Goal: Task Accomplishment & Management: Use online tool/utility

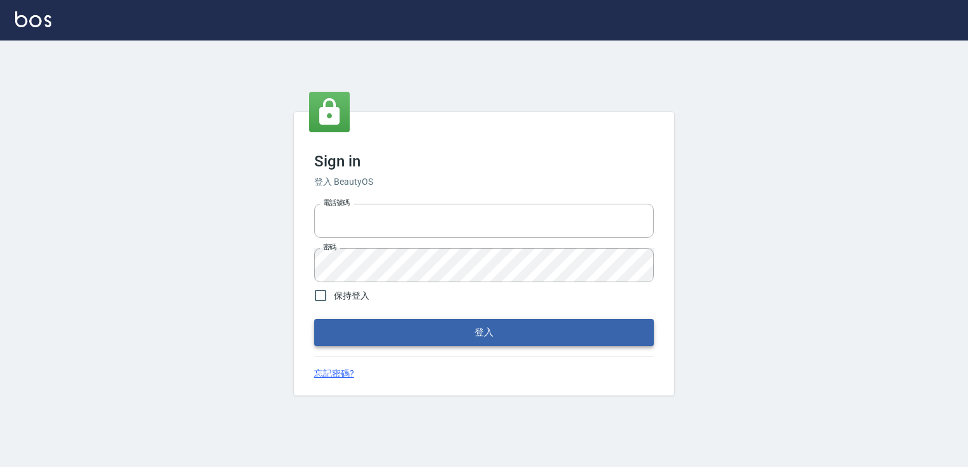
type input "6430581"
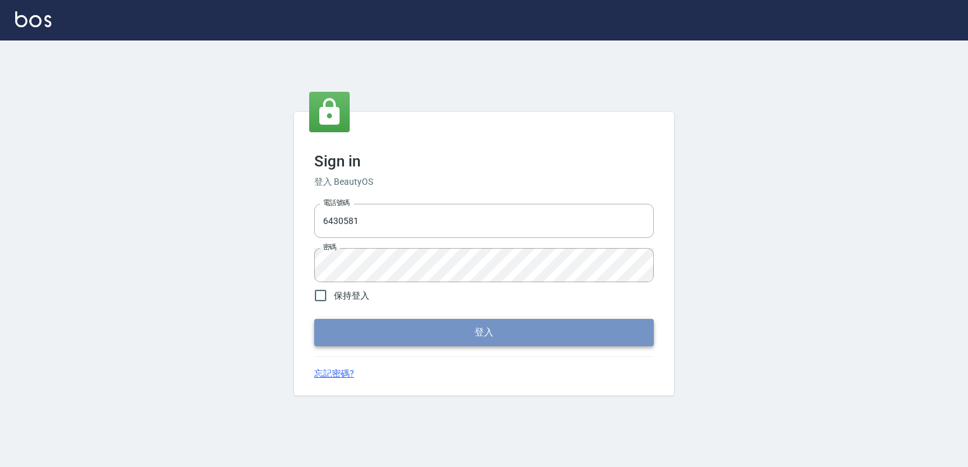
click at [427, 333] on button "登入" at bounding box center [483, 332] width 339 height 27
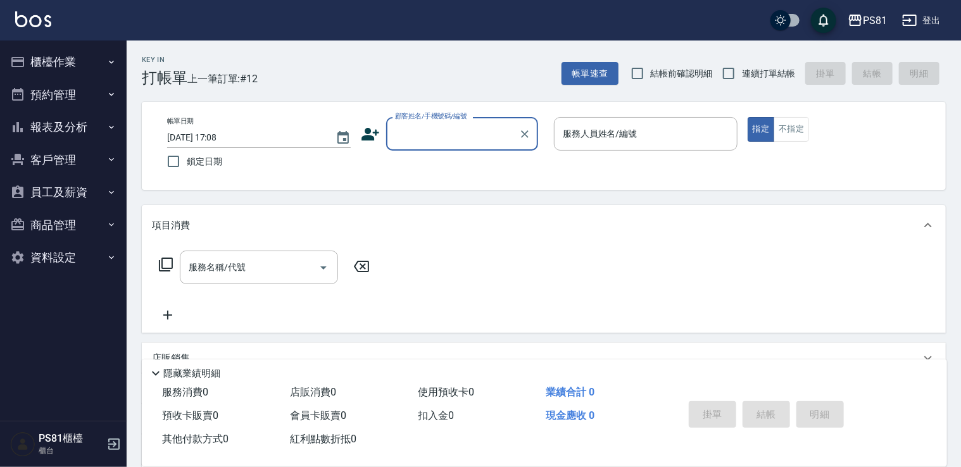
click at [818, 14] on icon "save" at bounding box center [823, 20] width 15 height 15
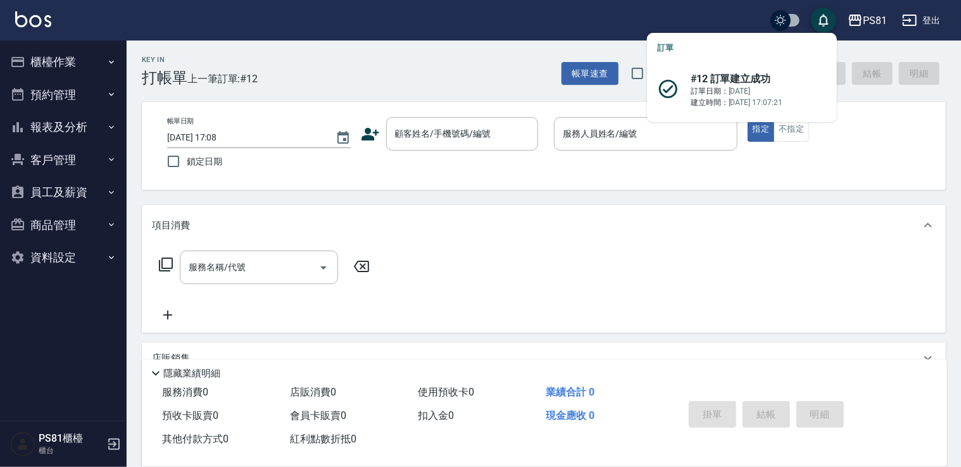
click at [746, 15] on div "PS81 登出" at bounding box center [480, 20] width 961 height 41
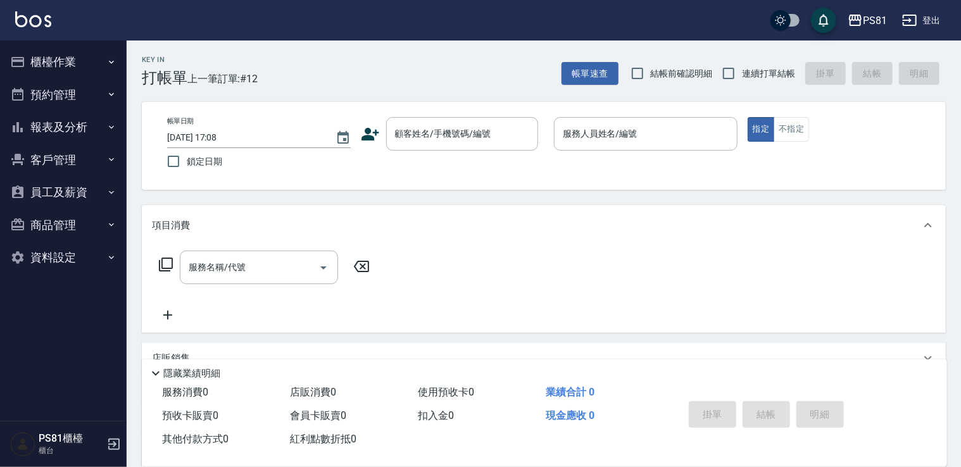
click at [63, 126] on button "報表及分析" at bounding box center [63, 127] width 117 height 33
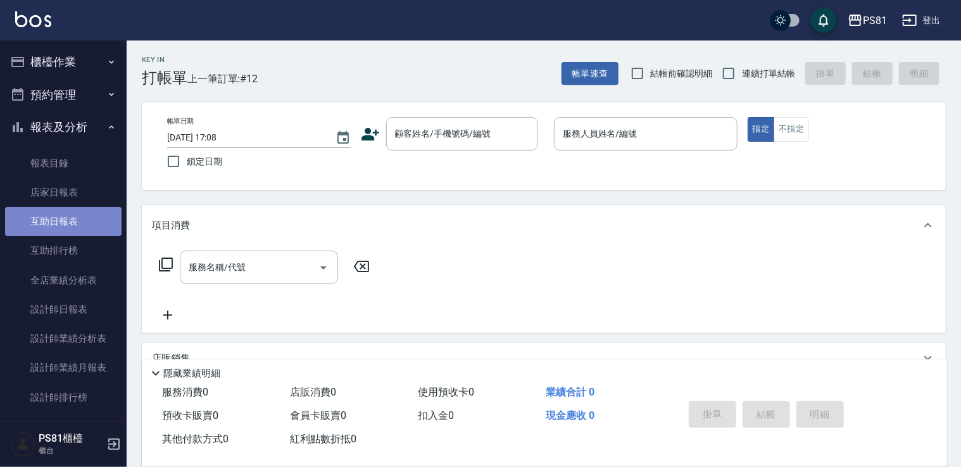
click at [72, 232] on link "互助日報表" at bounding box center [63, 221] width 117 height 29
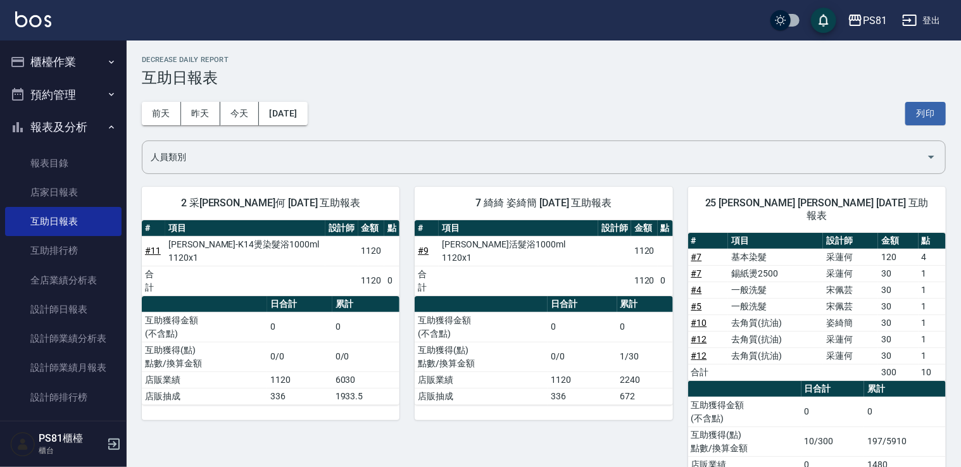
click at [48, 129] on button "報表及分析" at bounding box center [63, 127] width 117 height 33
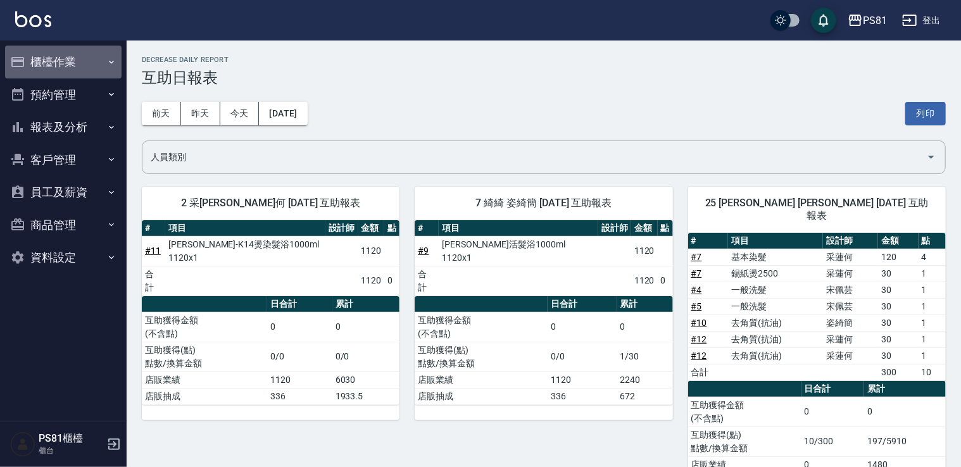
click at [47, 63] on button "櫃檯作業" at bounding box center [63, 62] width 117 height 33
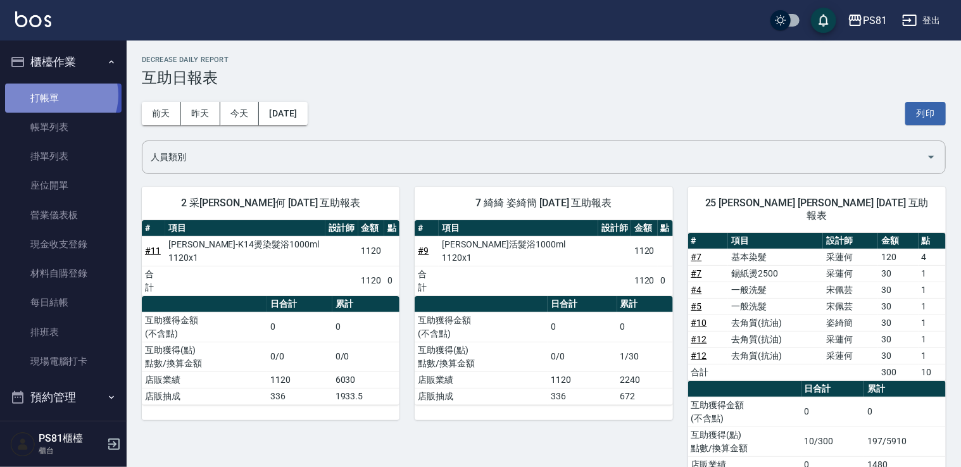
click at [59, 95] on link "打帳單" at bounding box center [63, 98] width 117 height 29
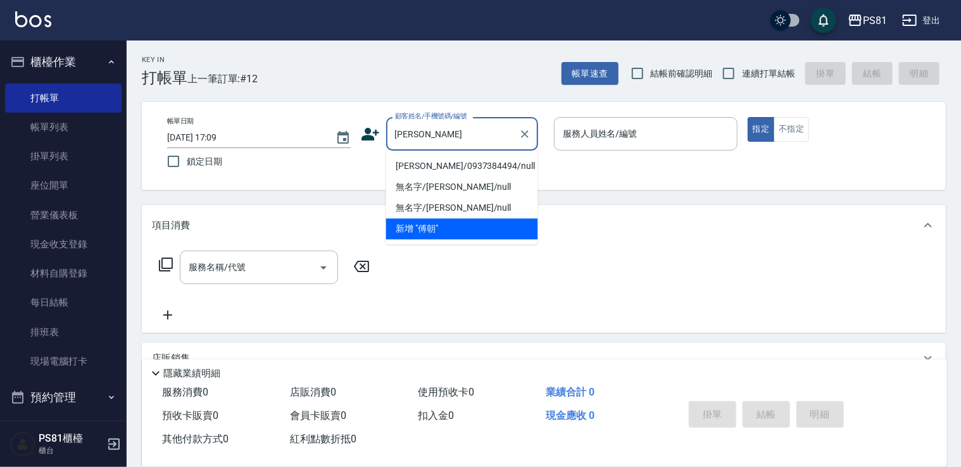
click at [479, 172] on li "[PERSON_NAME]/0937384494/null" at bounding box center [462, 166] width 152 height 21
type input "[PERSON_NAME]/0937384494/null"
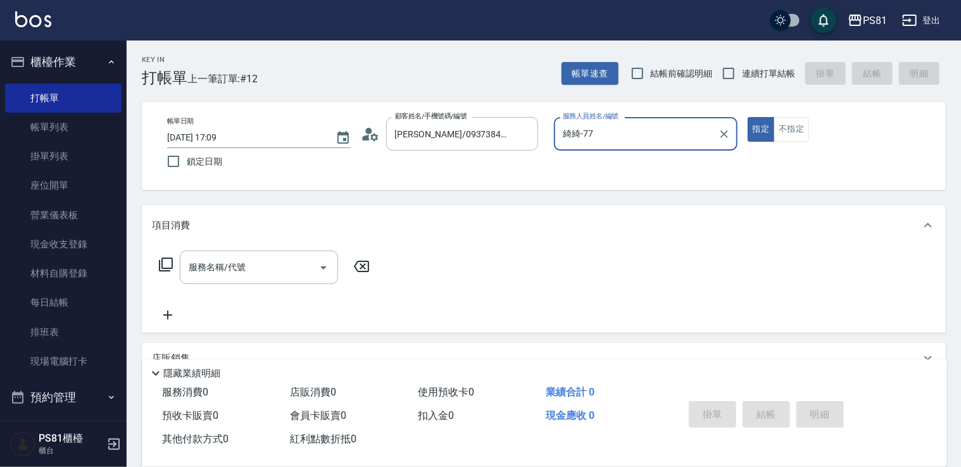
type input "綺綺-7"
click at [298, 274] on input "服務名稱/代號" at bounding box center [250, 267] width 128 height 22
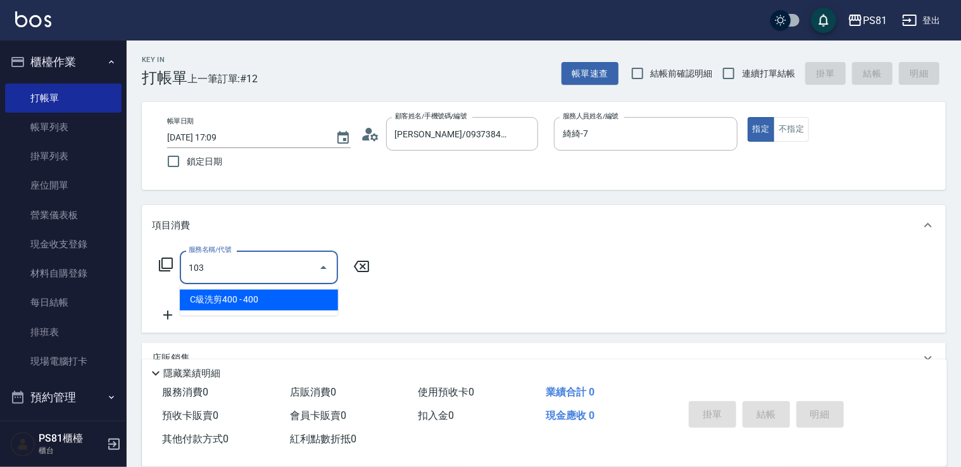
click at [282, 264] on input "103" at bounding box center [250, 267] width 128 height 22
drag, startPoint x: 286, startPoint y: 297, endPoint x: 339, endPoint y: 285, distance: 55.2
click at [291, 296] on span "去角質(抗油) - 550" at bounding box center [259, 300] width 158 height 21
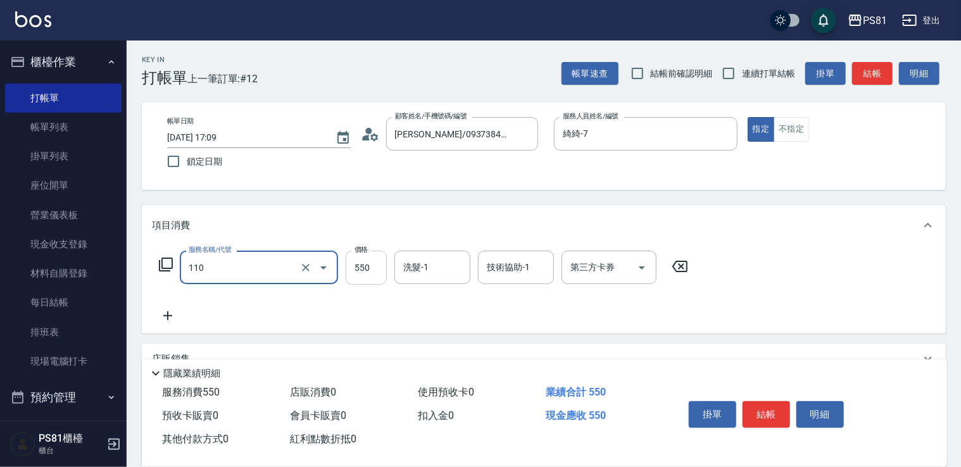
type input "去角質(抗油)(110)"
click at [370, 270] on input "550" at bounding box center [366, 268] width 41 height 34
type input "900"
click at [427, 267] on input "洗髮-1" at bounding box center [432, 267] width 65 height 22
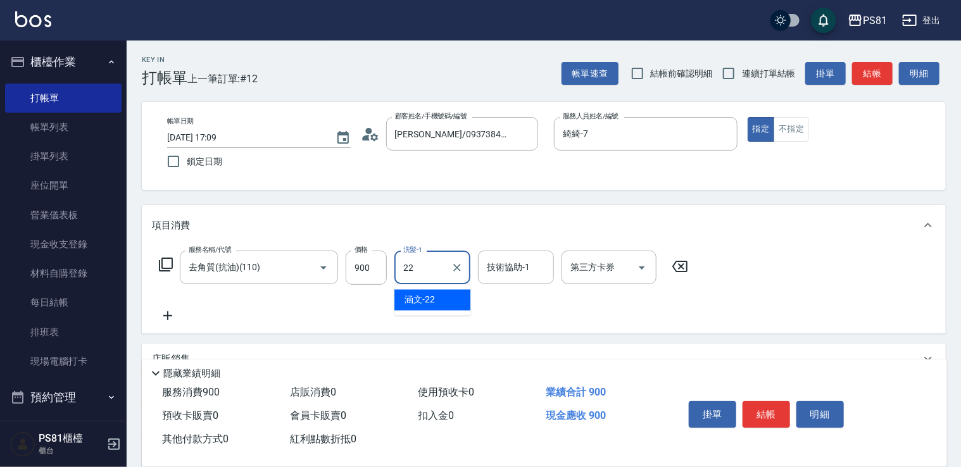
click at [429, 277] on input "22" at bounding box center [423, 267] width 46 height 22
click at [434, 298] on span "[PERSON_NAME] -20" at bounding box center [445, 300] width 80 height 13
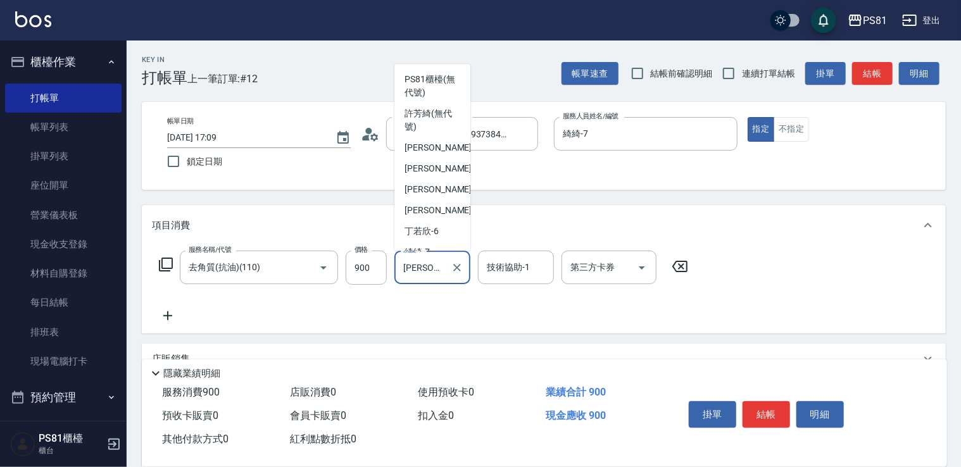
click at [438, 269] on input "[PERSON_NAME]-20" at bounding box center [423, 267] width 46 height 22
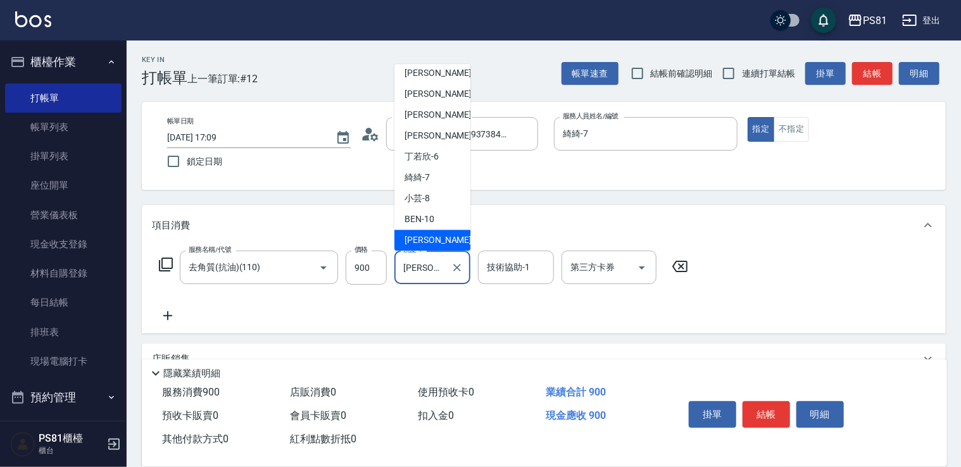
click at [438, 269] on input "[PERSON_NAME]-20" at bounding box center [423, 267] width 46 height 22
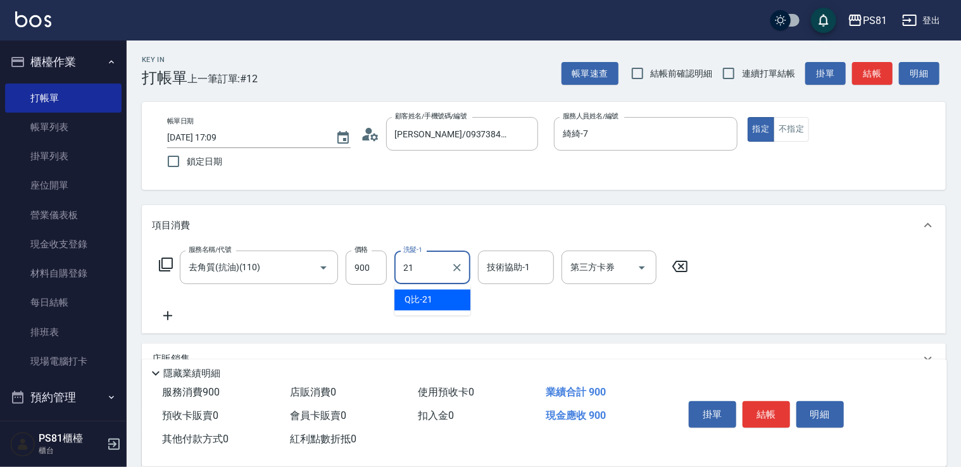
drag, startPoint x: 441, startPoint y: 291, endPoint x: 476, endPoint y: 295, distance: 35.0
click at [449, 293] on div "Q比 -21" at bounding box center [433, 300] width 76 height 21
click at [508, 279] on div "技術協助-1" at bounding box center [516, 268] width 76 height 34
type input "Q比-21"
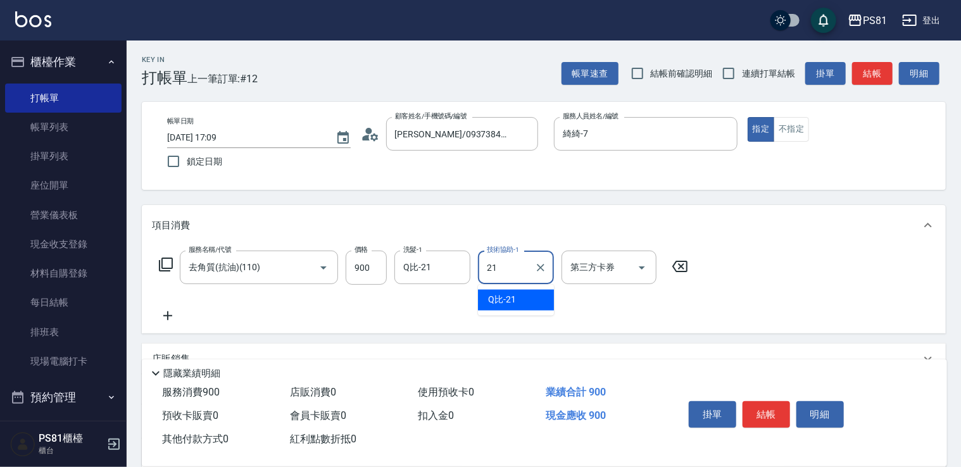
drag, startPoint x: 540, startPoint y: 303, endPoint x: 577, endPoint y: 309, distance: 37.8
click at [540, 303] on div "Q比 -21" at bounding box center [516, 300] width 76 height 21
type input "Q比-21"
click at [775, 406] on button "結帳" at bounding box center [766, 414] width 47 height 27
